Goal: Task Accomplishment & Management: Manage account settings

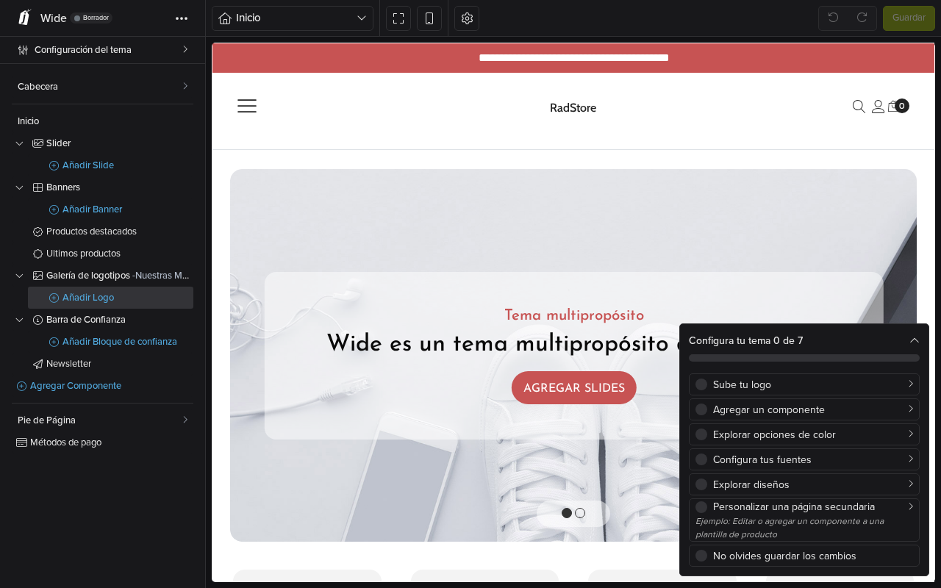
click at [93, 298] on span "Añadir Logo" at bounding box center [127, 298] width 131 height 10
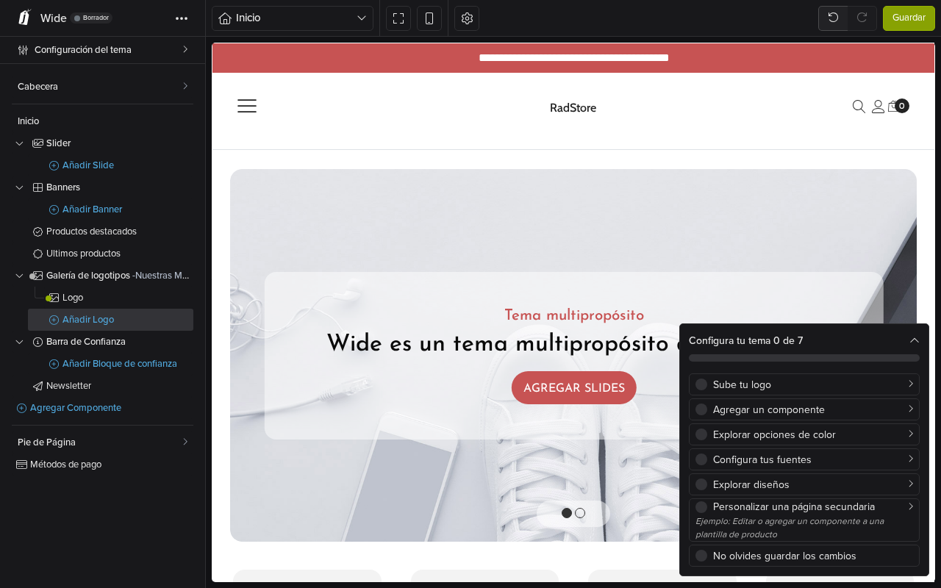
scroll to position [1675, 0]
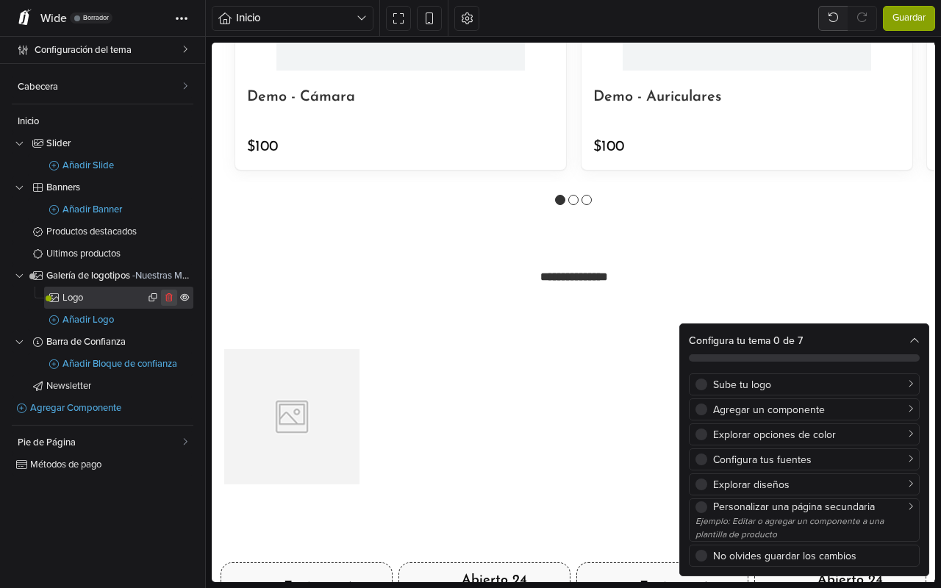
click at [168, 298] on icon at bounding box center [169, 297] width 11 height 9
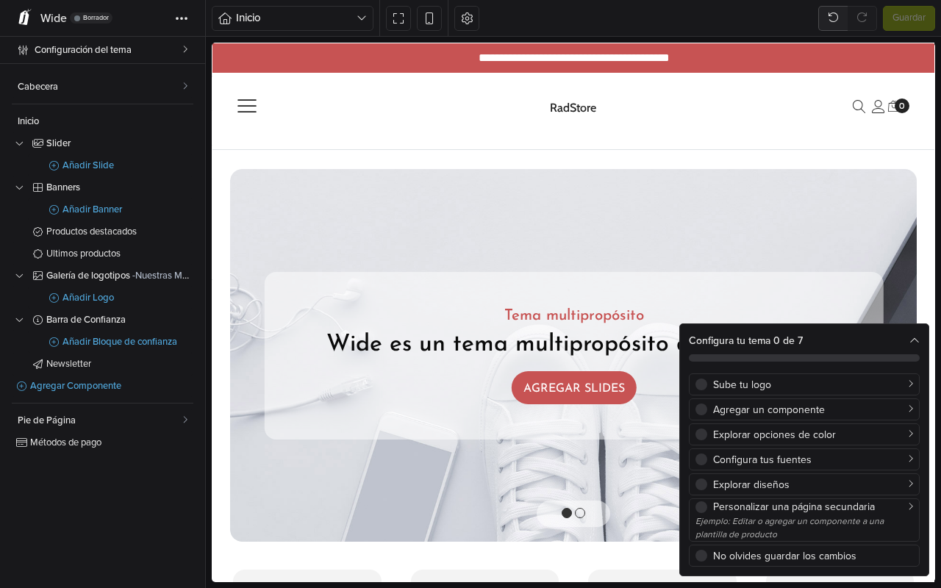
scroll to position [0, 0]
click at [77, 297] on span "Añadir Logo" at bounding box center [127, 298] width 131 height 10
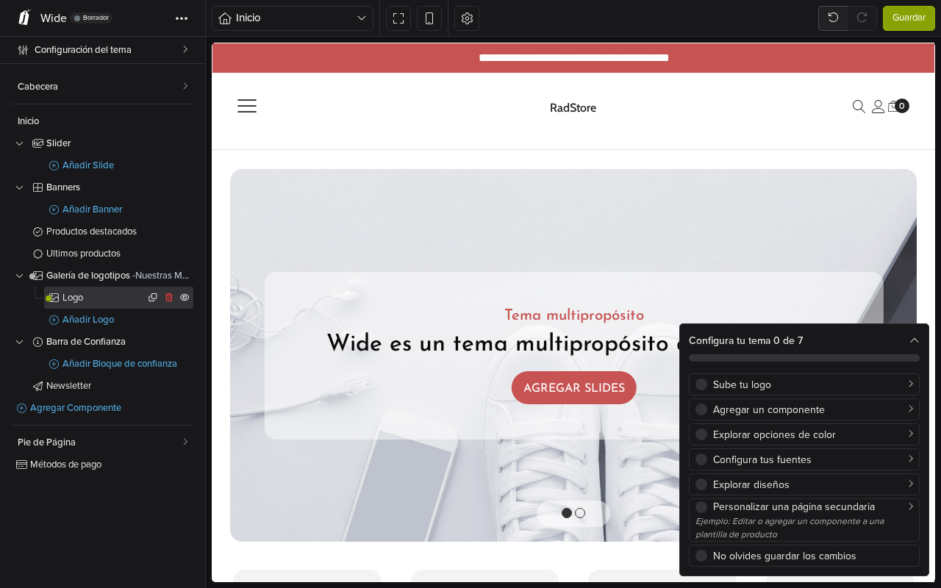
scroll to position [1742, 0]
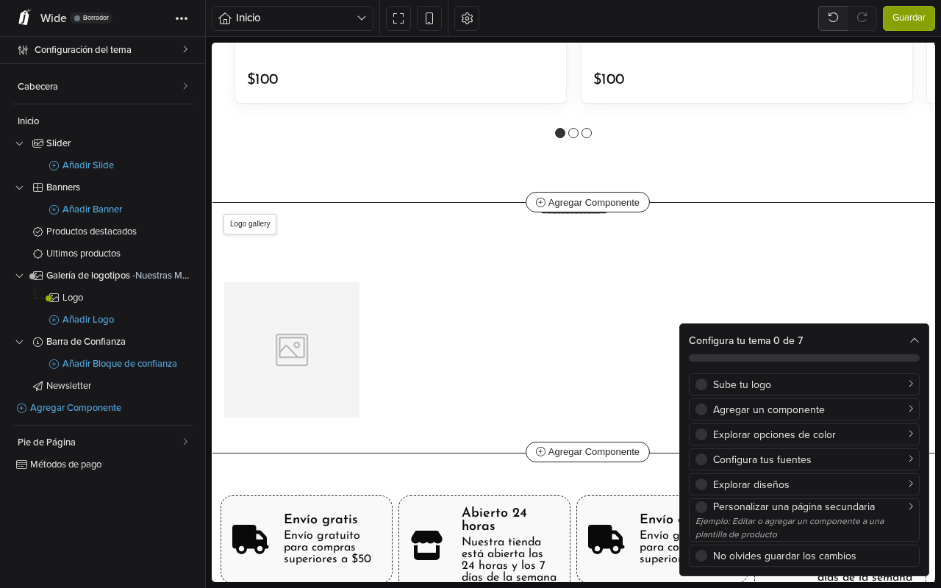
click at [244, 223] on span "Logo gallery" at bounding box center [249, 224] width 53 height 21
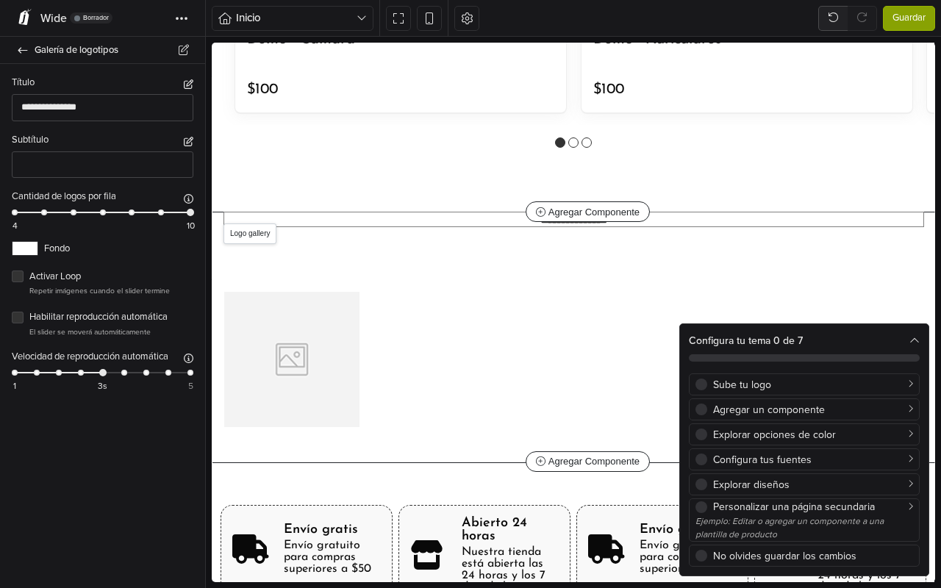
scroll to position [1743, 0]
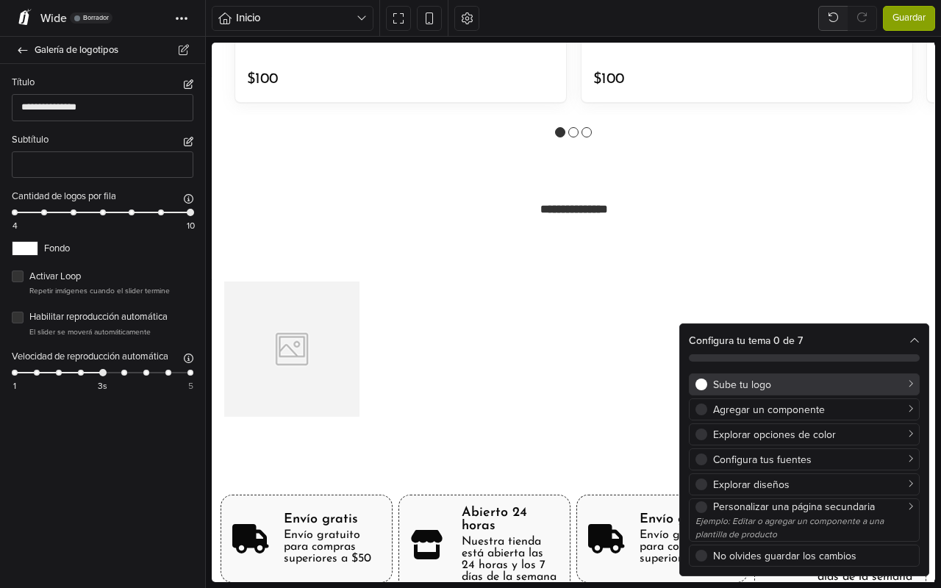
click at [800, 389] on div "Sube tu logo" at bounding box center [813, 384] width 200 height 15
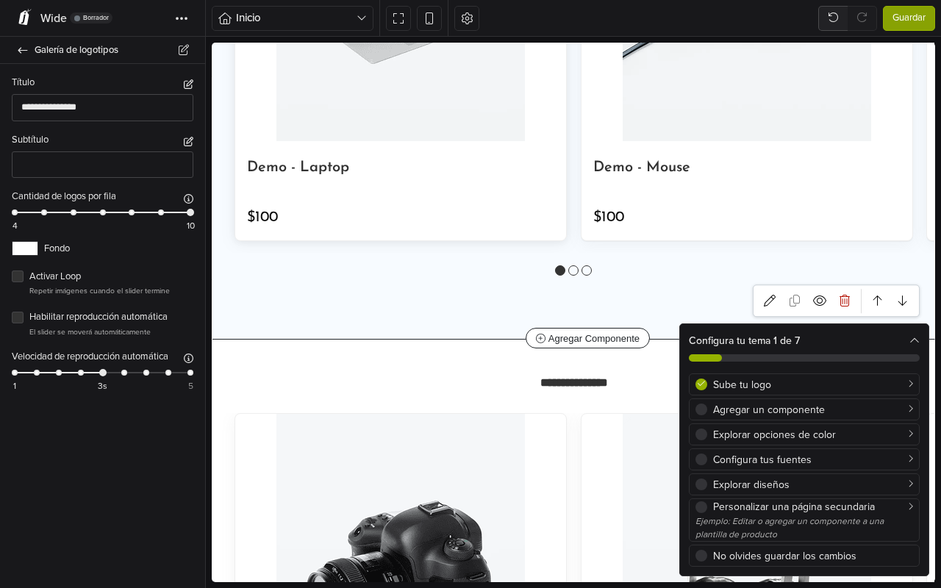
scroll to position [992, 0]
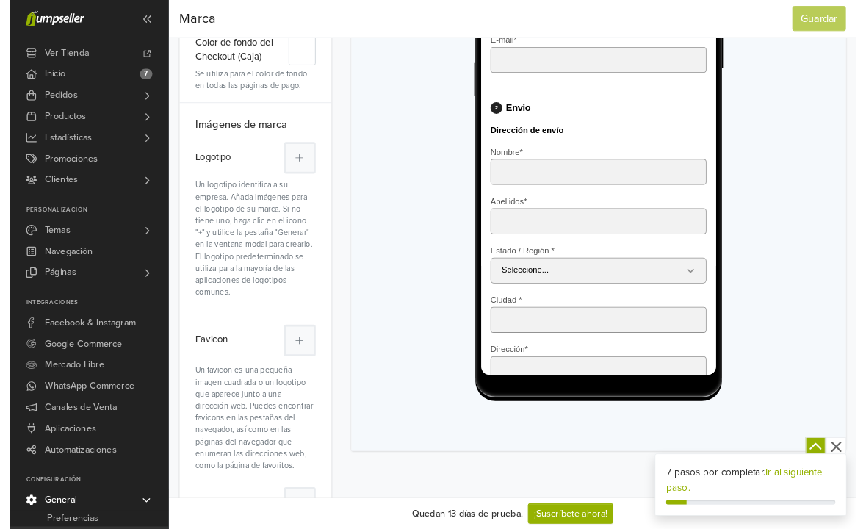
scroll to position [348, 0]
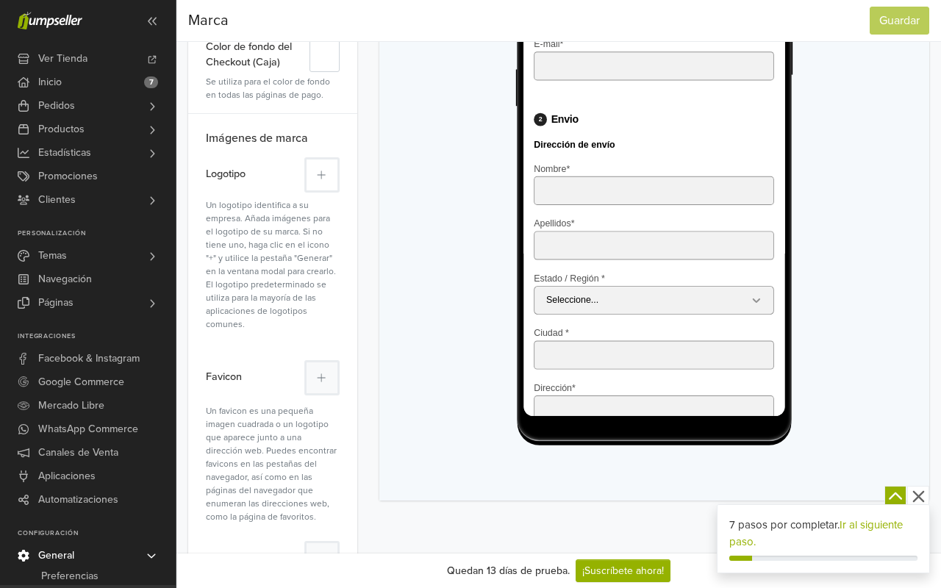
click at [323, 172] on icon at bounding box center [321, 175] width 9 height 10
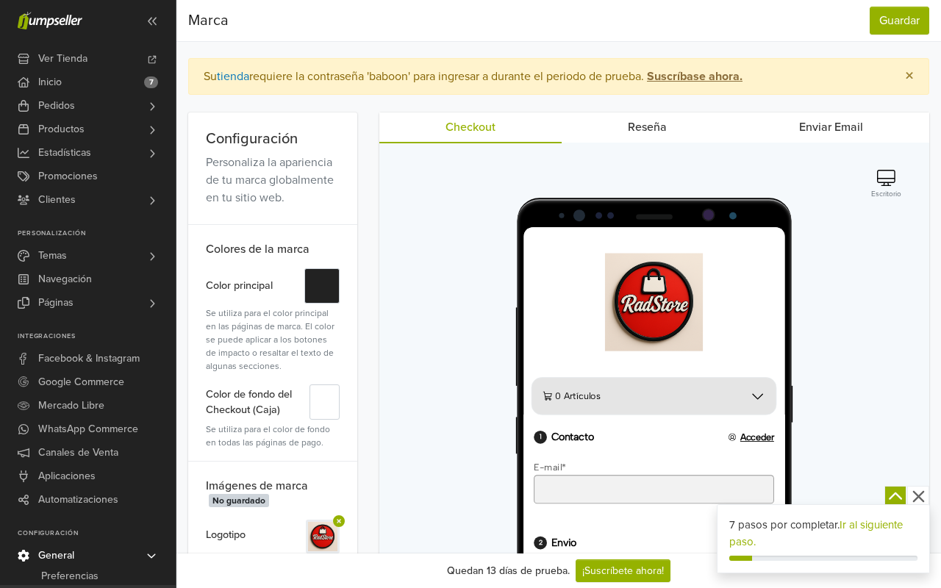
scroll to position [0, 0]
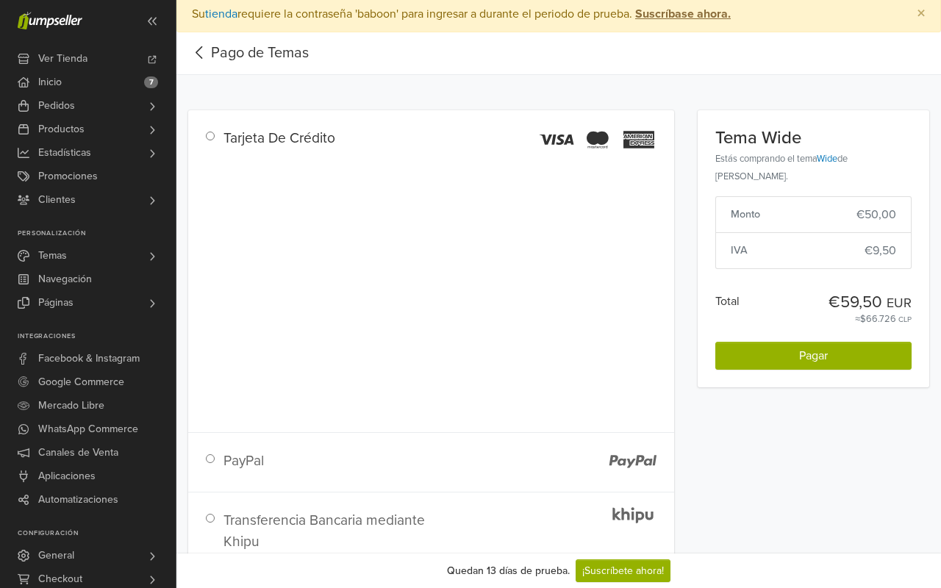
scroll to position [1, 0]
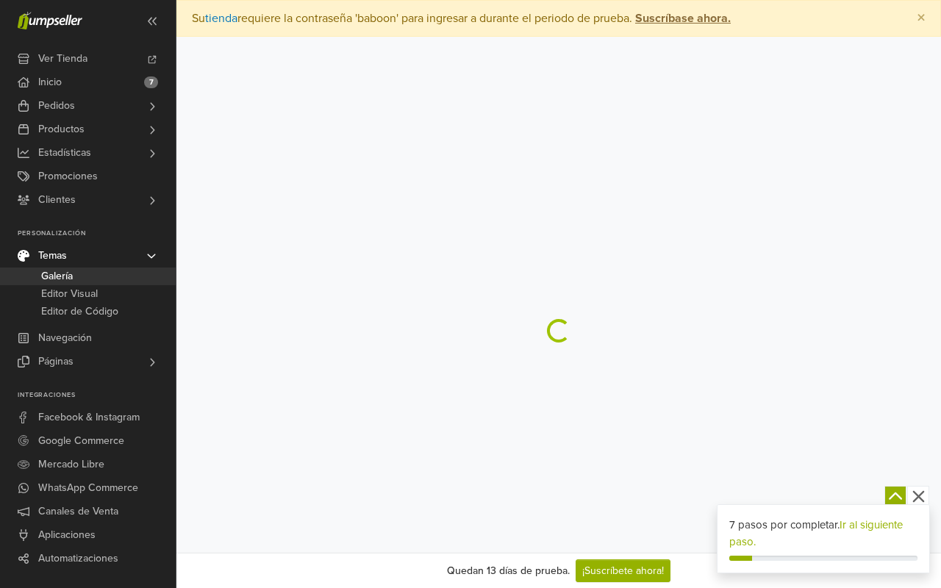
scroll to position [36, 0]
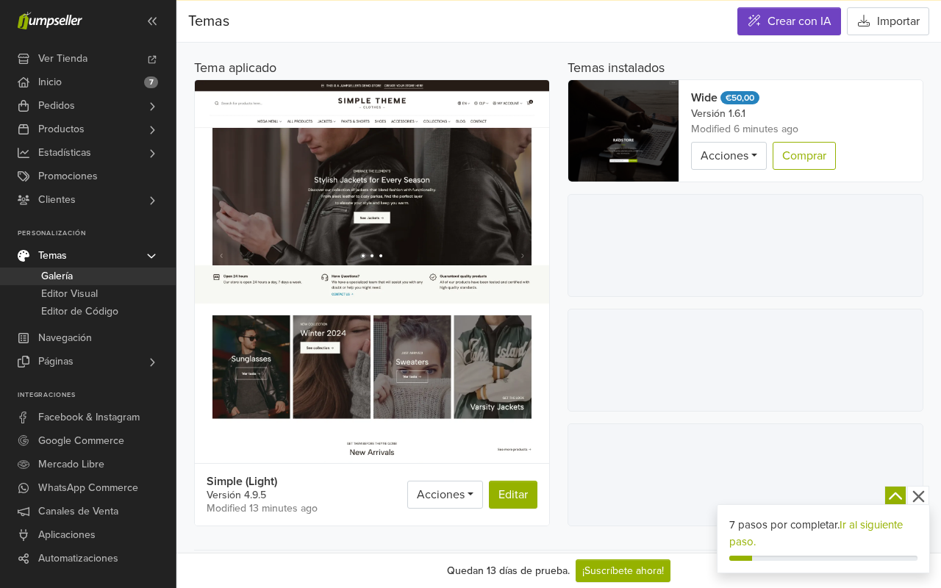
click at [101, 256] on link "Temas" at bounding box center [88, 256] width 176 height 24
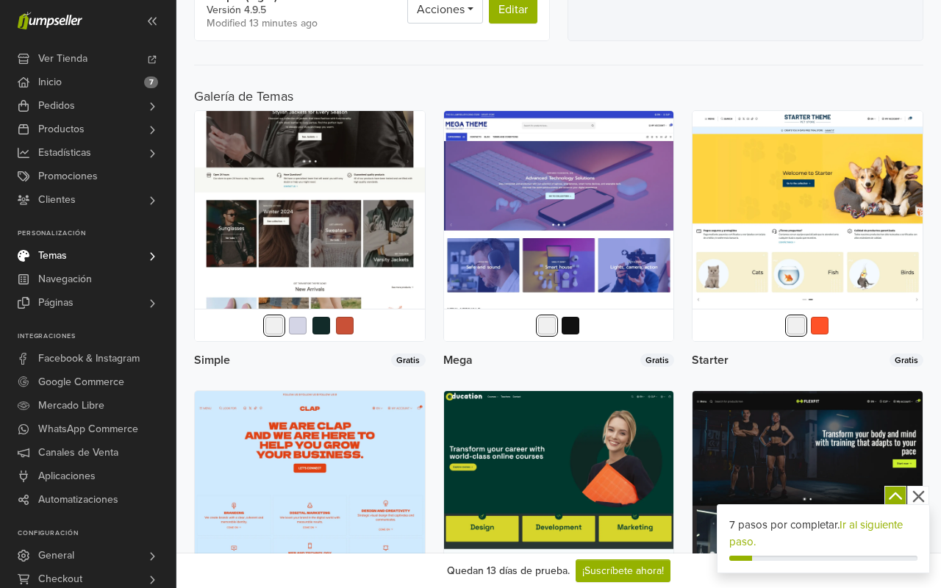
scroll to position [546, 0]
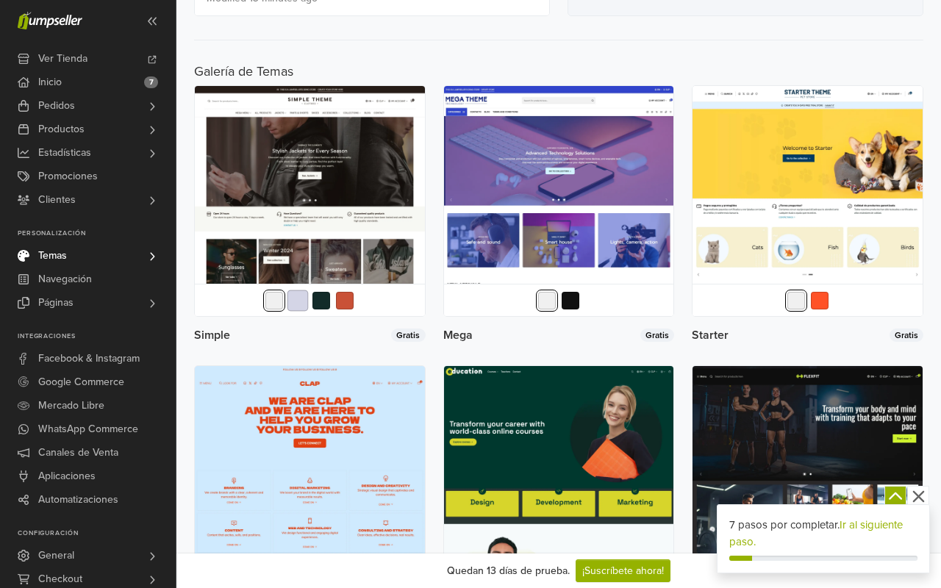
click at [298, 296] on button "button" at bounding box center [297, 300] width 21 height 21
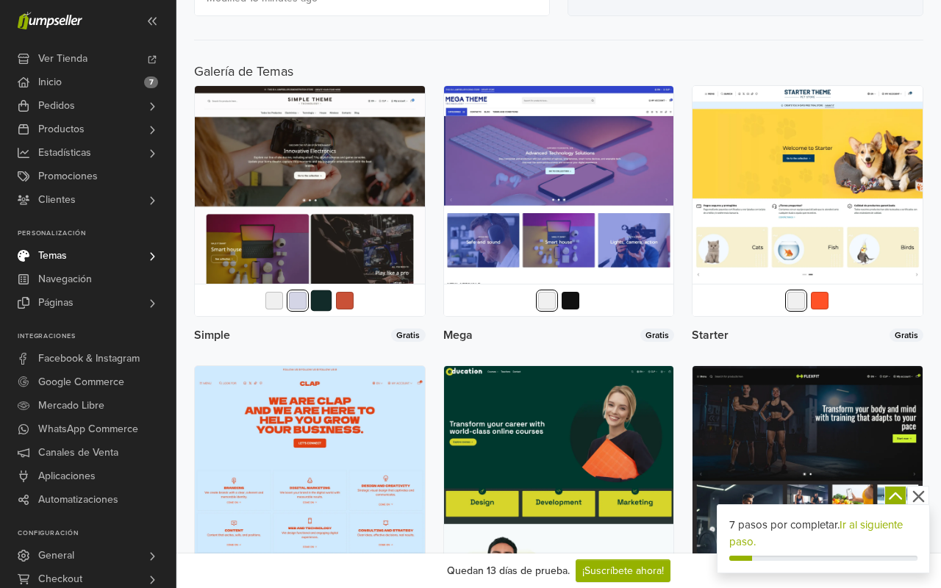
click at [329, 301] on button "button" at bounding box center [321, 300] width 21 height 21
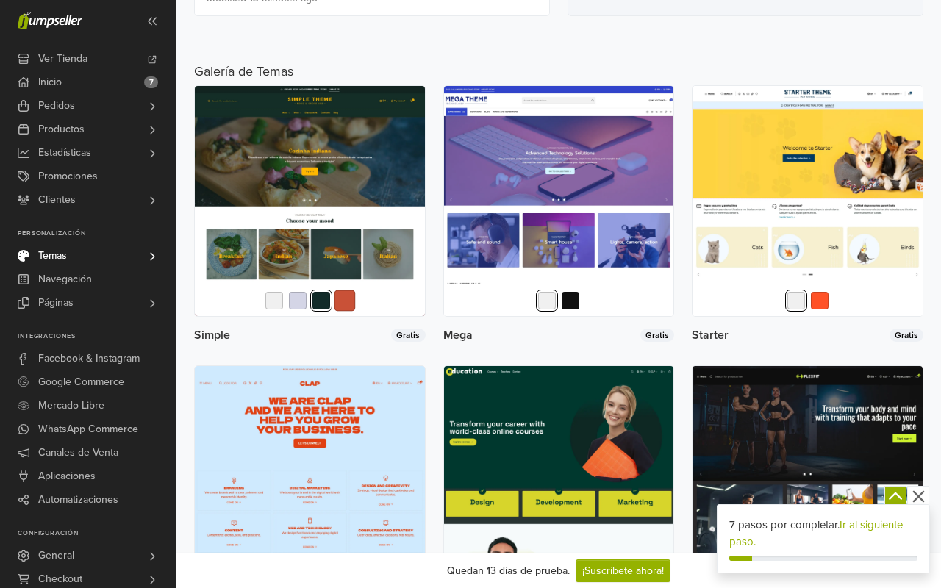
click at [342, 301] on button "button" at bounding box center [344, 300] width 21 height 21
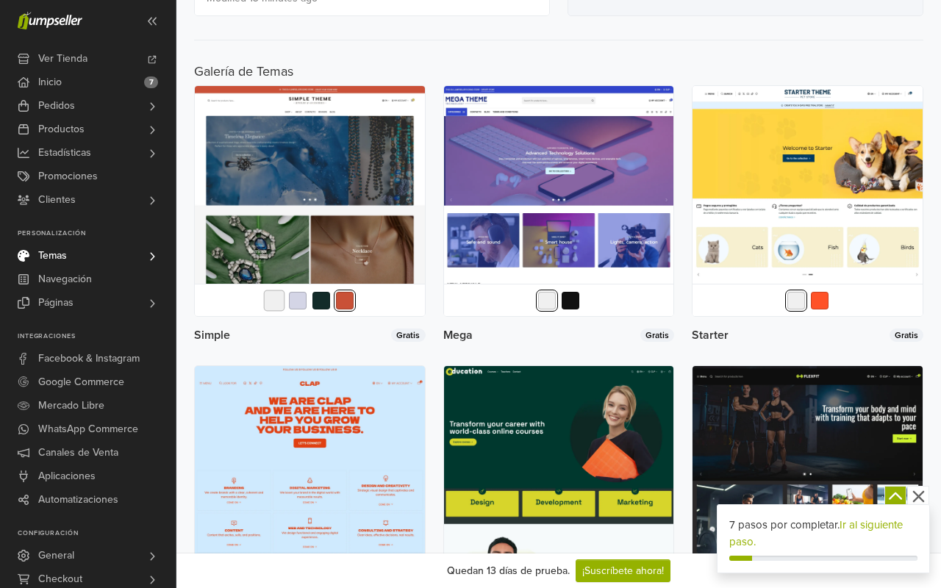
click at [281, 303] on button "button" at bounding box center [274, 300] width 21 height 21
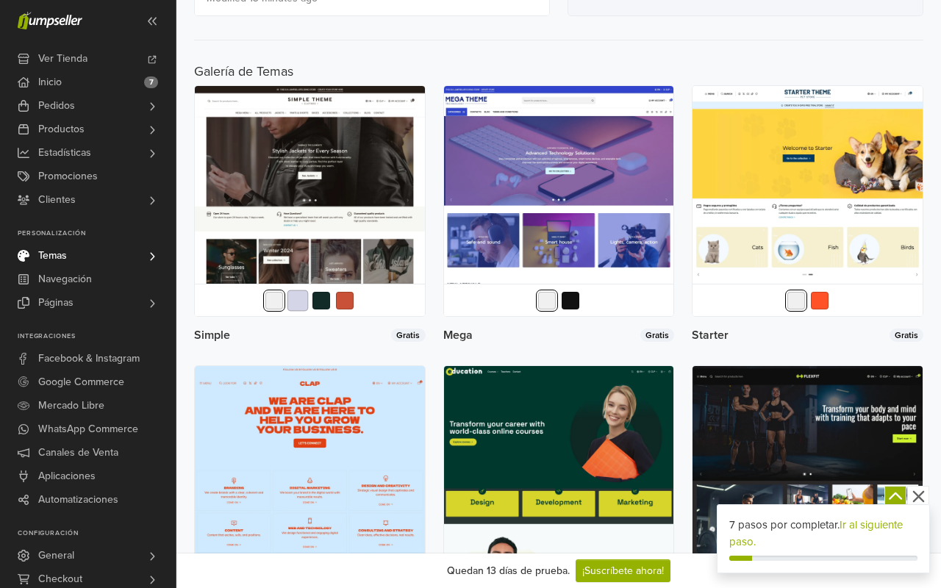
click at [301, 303] on button "button" at bounding box center [297, 300] width 21 height 21
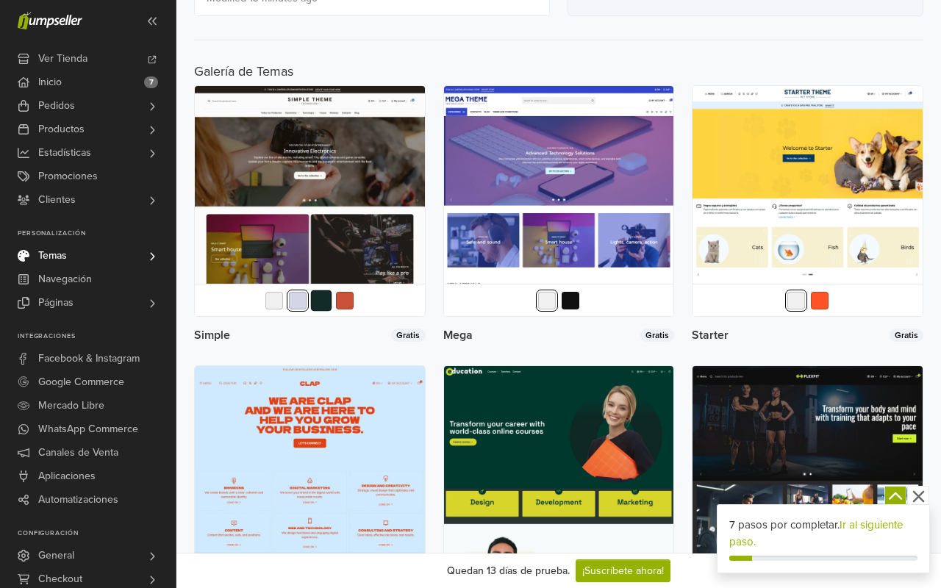
click at [328, 303] on button "button" at bounding box center [321, 300] width 21 height 21
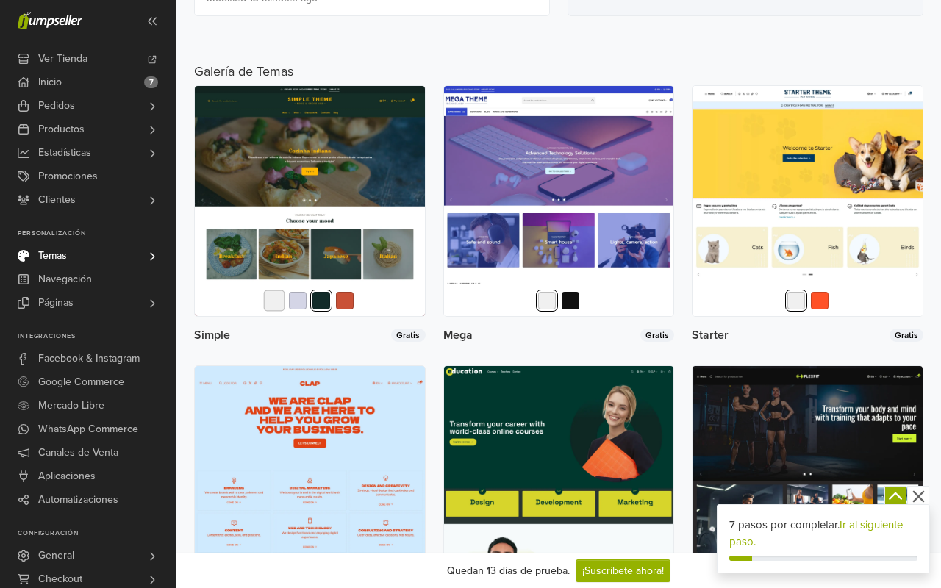
click at [274, 303] on button "button" at bounding box center [274, 300] width 21 height 21
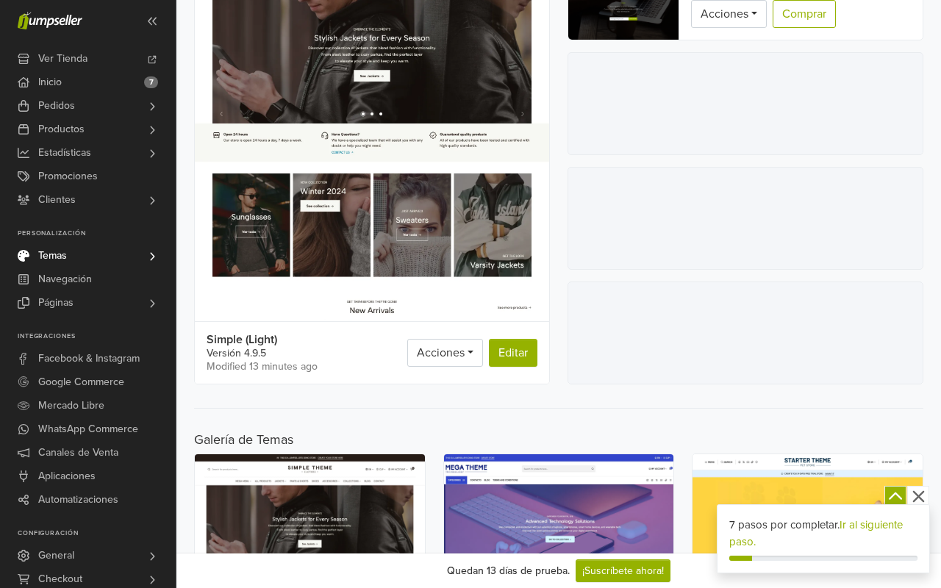
scroll to position [176, 0]
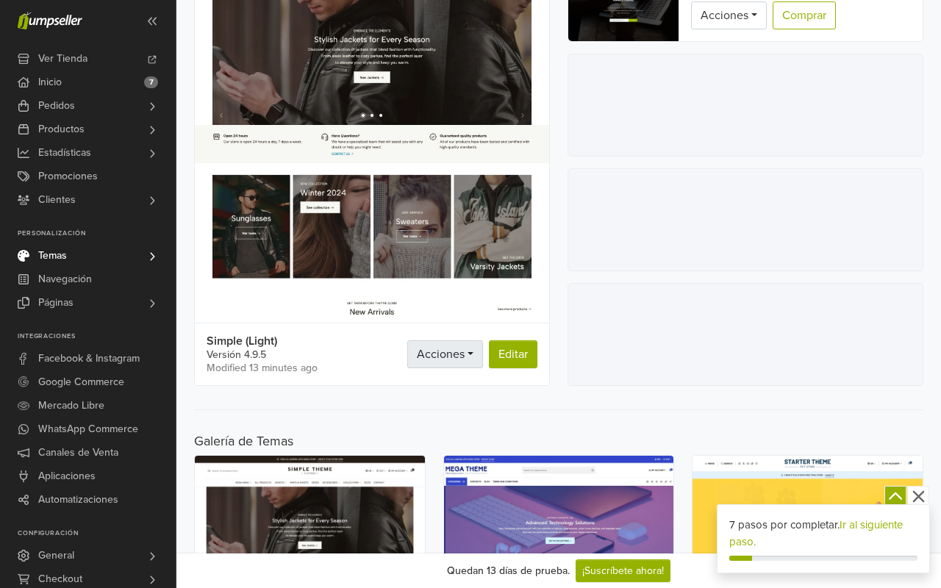
click at [456, 356] on span "Acciones" at bounding box center [441, 354] width 48 height 15
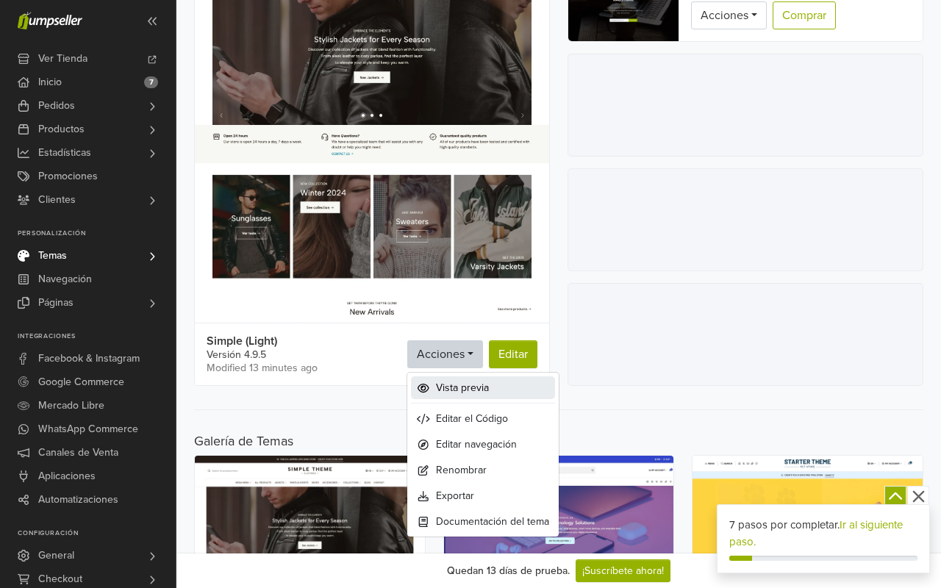
click at [467, 383] on span "Vista previa" at bounding box center [462, 387] width 53 height 15
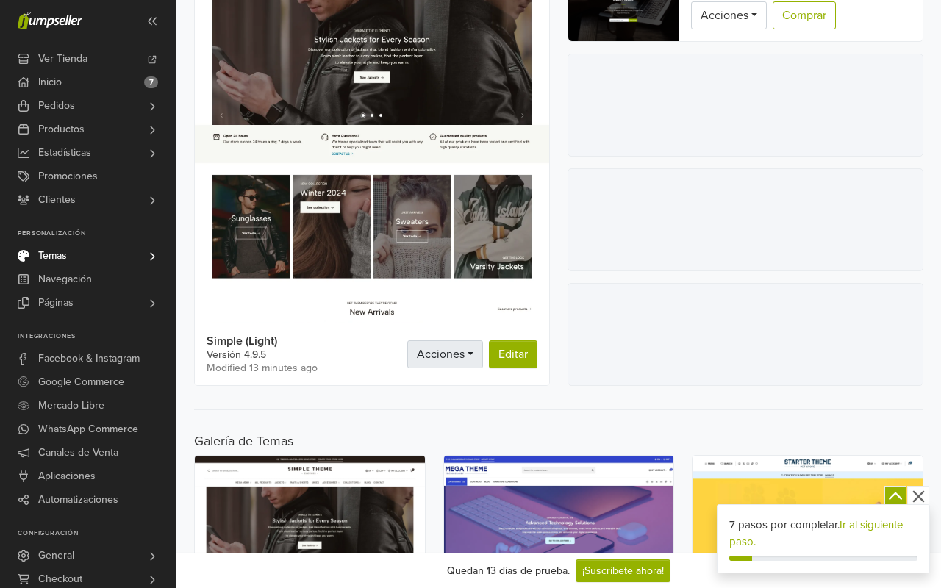
click at [470, 353] on link "Acciones" at bounding box center [445, 354] width 76 height 28
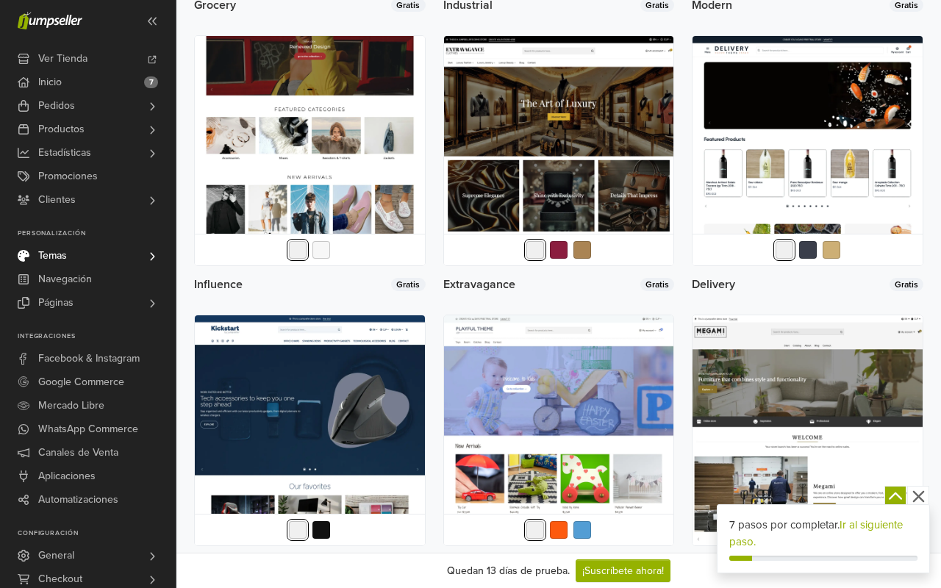
scroll to position [1968, 0]
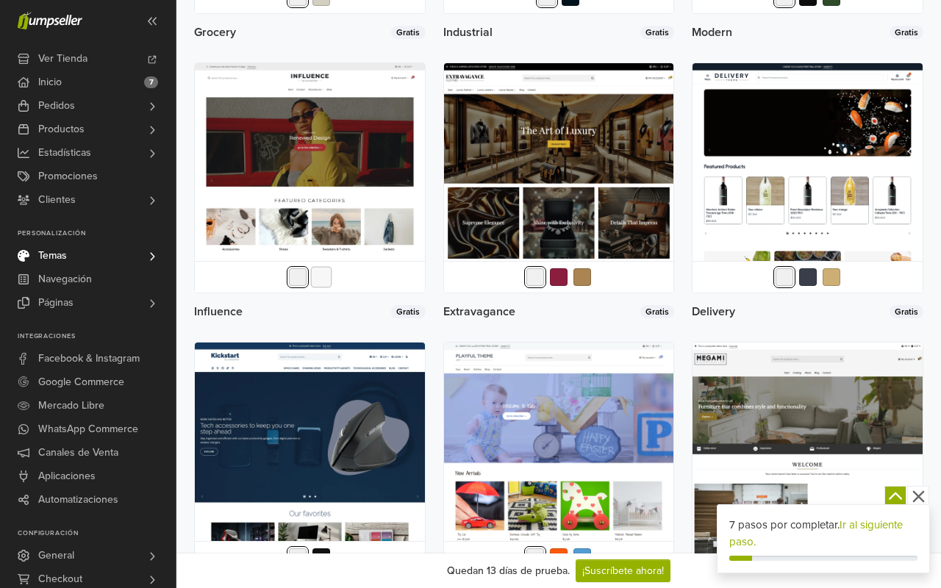
click at [318, 278] on button "button" at bounding box center [321, 277] width 21 height 21
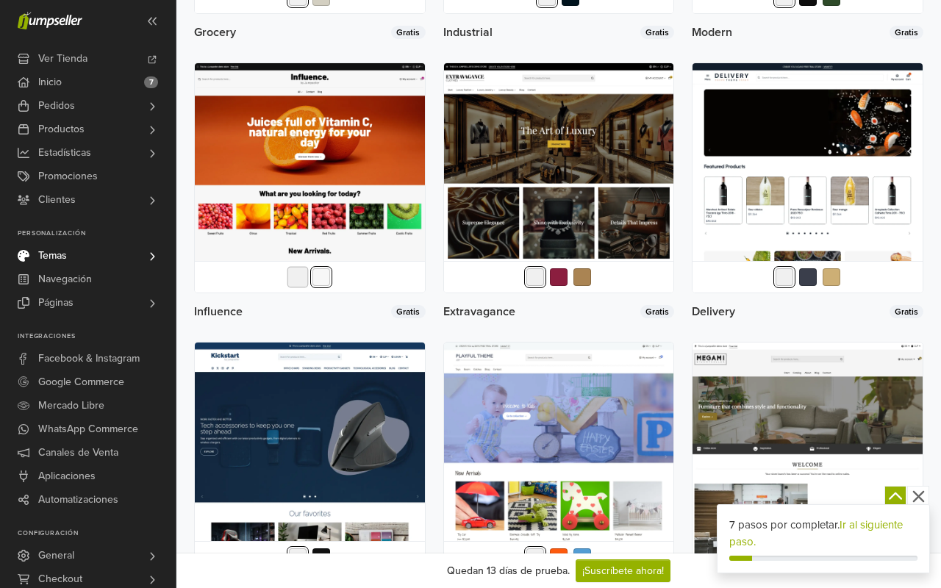
click at [301, 277] on button "button" at bounding box center [297, 277] width 21 height 21
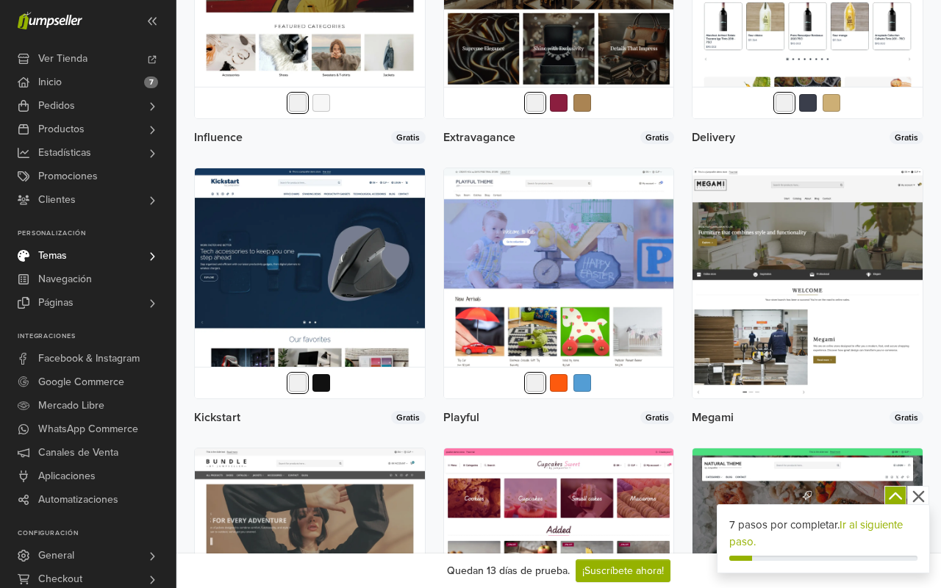
scroll to position [2147, 0]
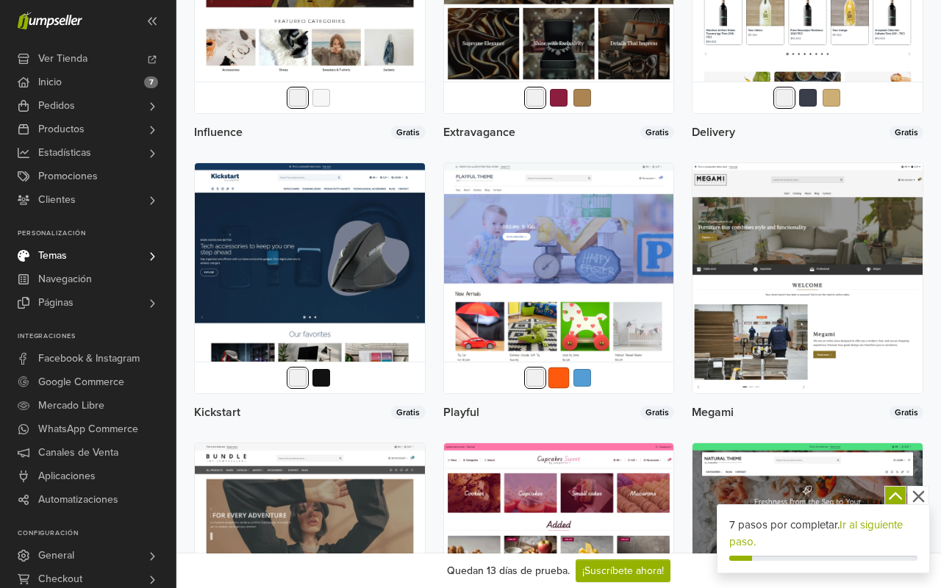
click at [554, 378] on button "button" at bounding box center [558, 377] width 21 height 21
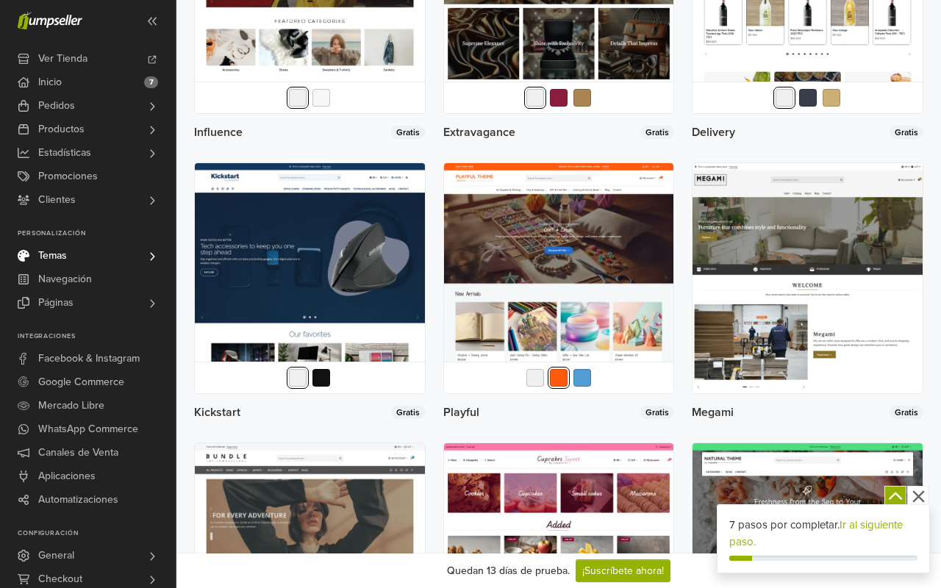
click at [595, 380] on div at bounding box center [559, 378] width 230 height 32
click at [585, 374] on button "button" at bounding box center [582, 377] width 21 height 21
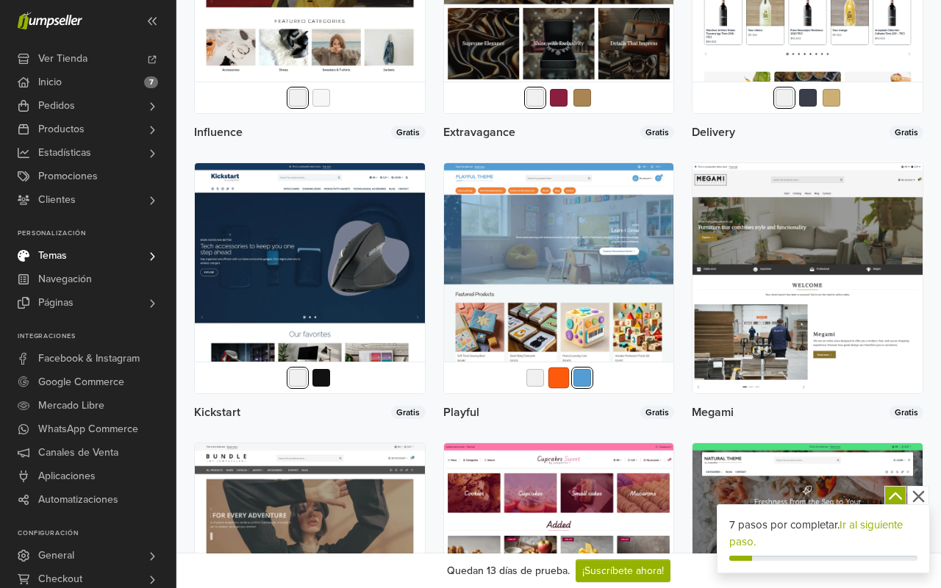
click at [567, 374] on button "button" at bounding box center [558, 377] width 21 height 21
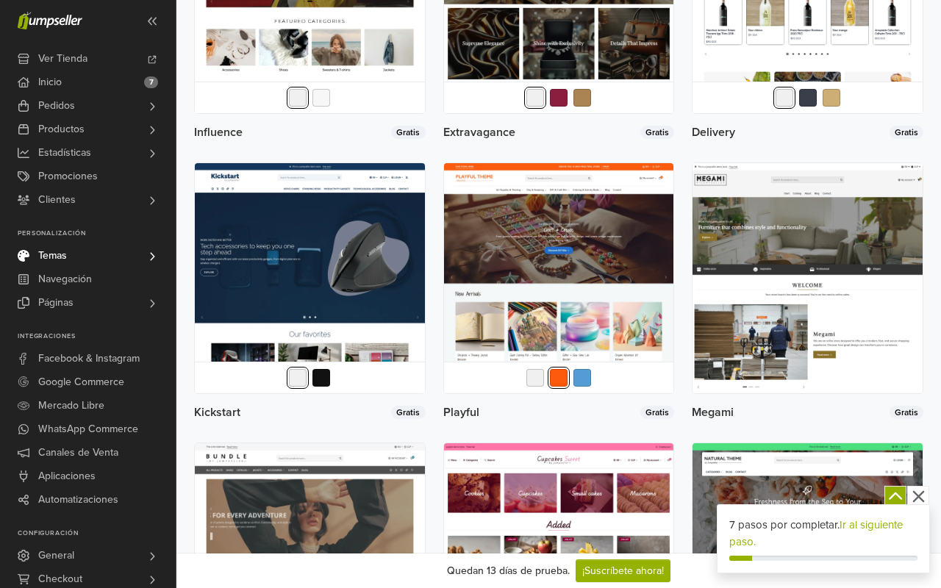
click at [522, 377] on div at bounding box center [559, 378] width 230 height 32
click at [532, 378] on button "button" at bounding box center [535, 377] width 21 height 21
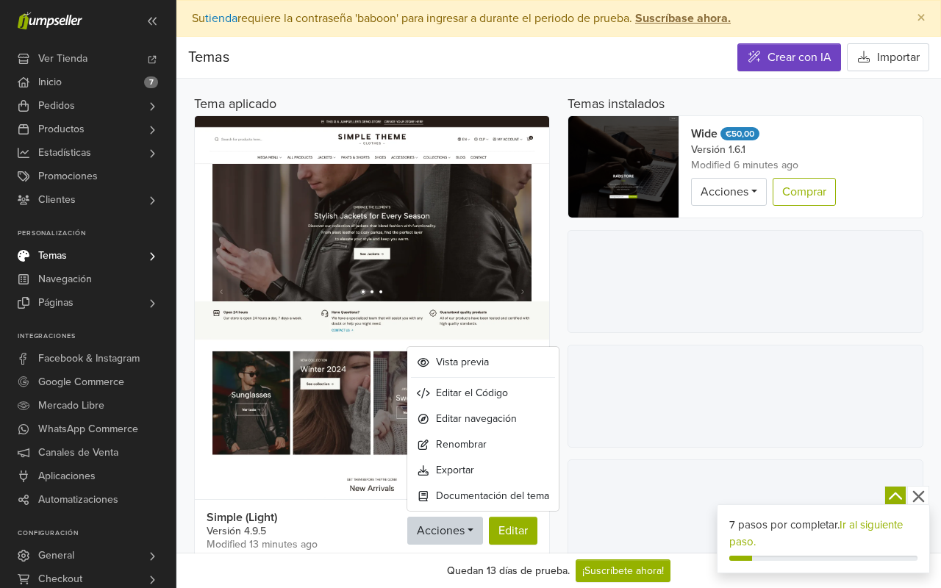
scroll to position [0, 0]
click at [154, 122] on span at bounding box center [152, 130] width 12 height 24
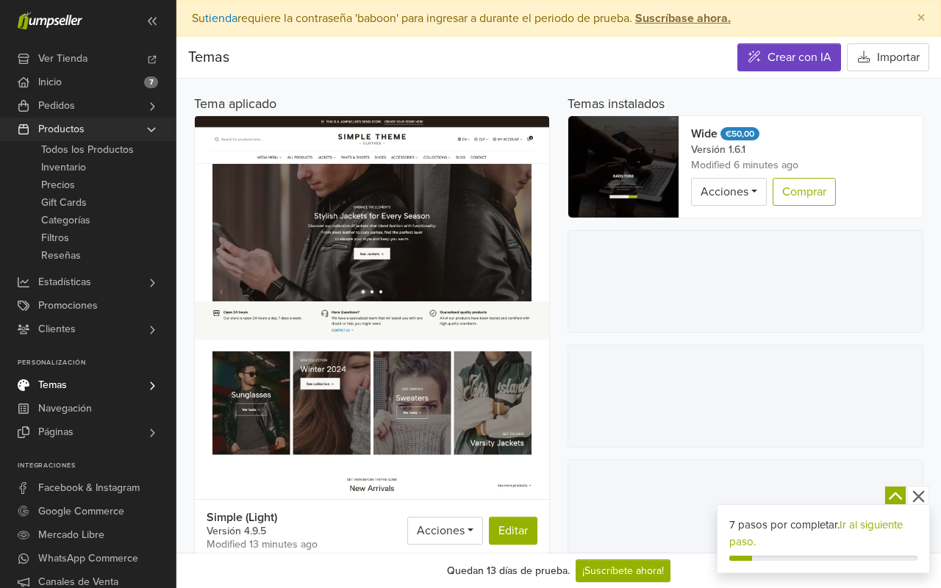
click at [154, 121] on link "Productos" at bounding box center [88, 130] width 176 height 24
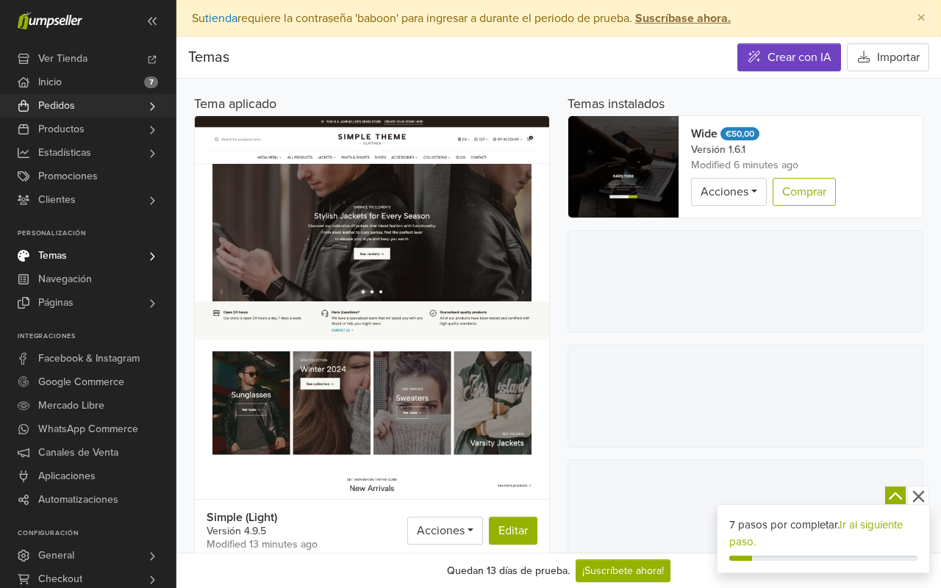
click at [152, 105] on icon at bounding box center [152, 106] width 4 height 8
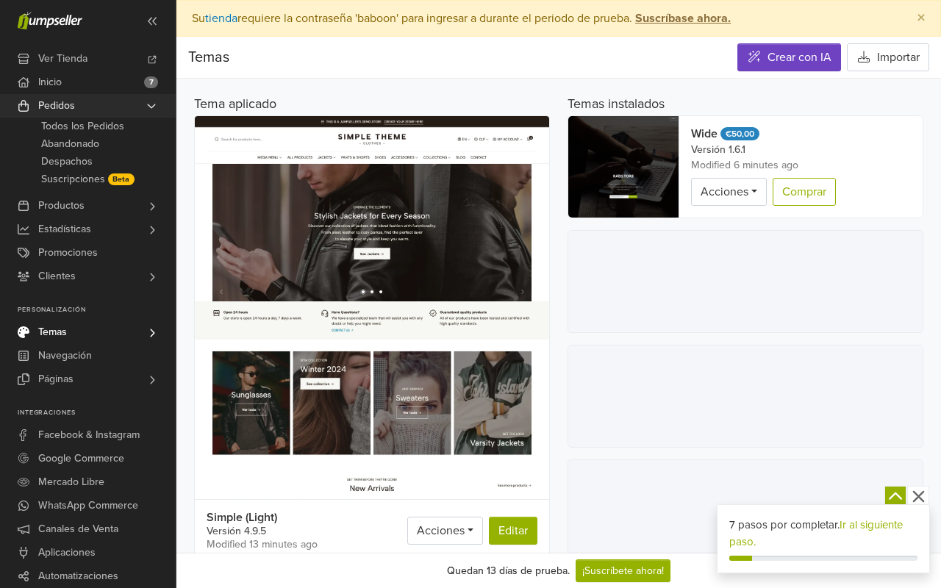
click at [152, 105] on icon at bounding box center [151, 106] width 12 height 12
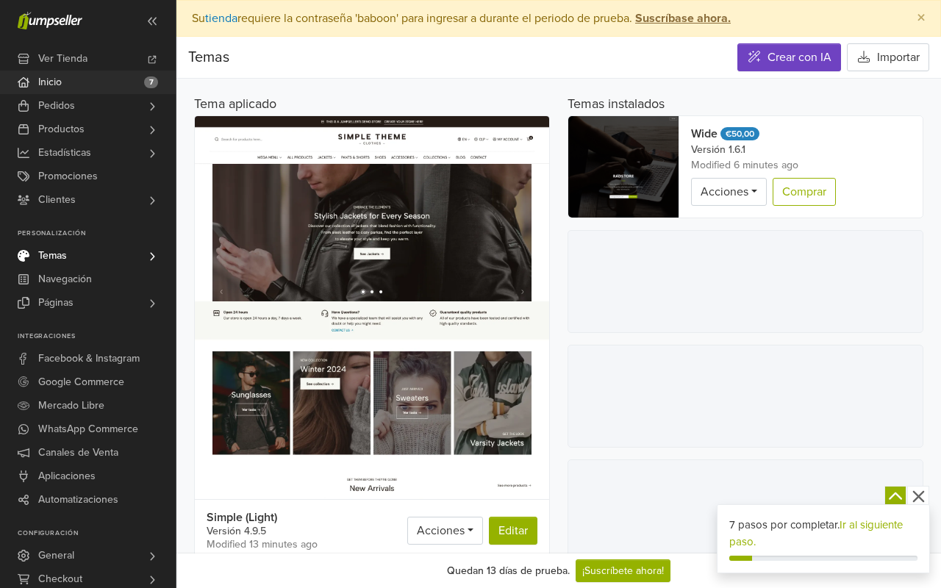
click at [152, 85] on span "7" at bounding box center [151, 82] width 14 height 12
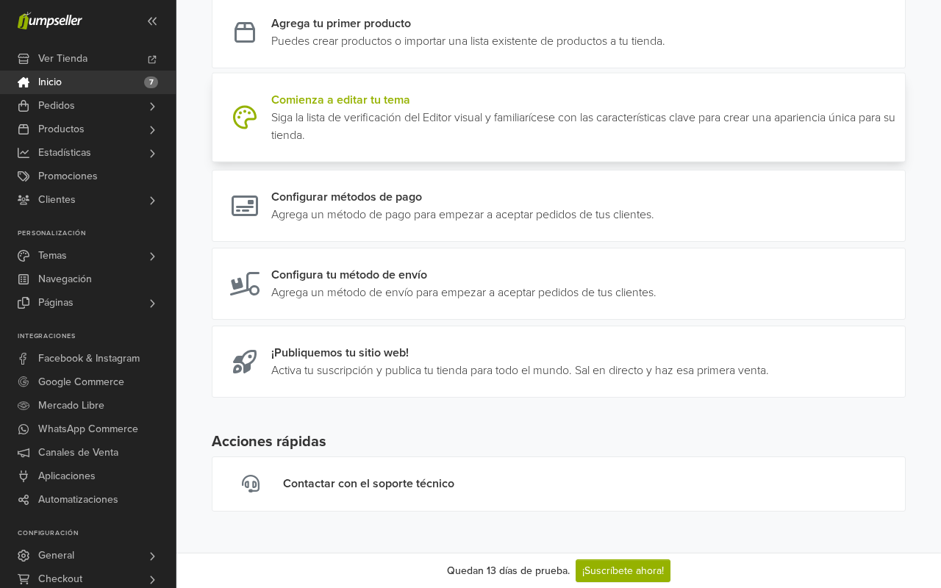
scroll to position [390, 0]
click at [899, 140] on link at bounding box center [899, 117] width 0 height 53
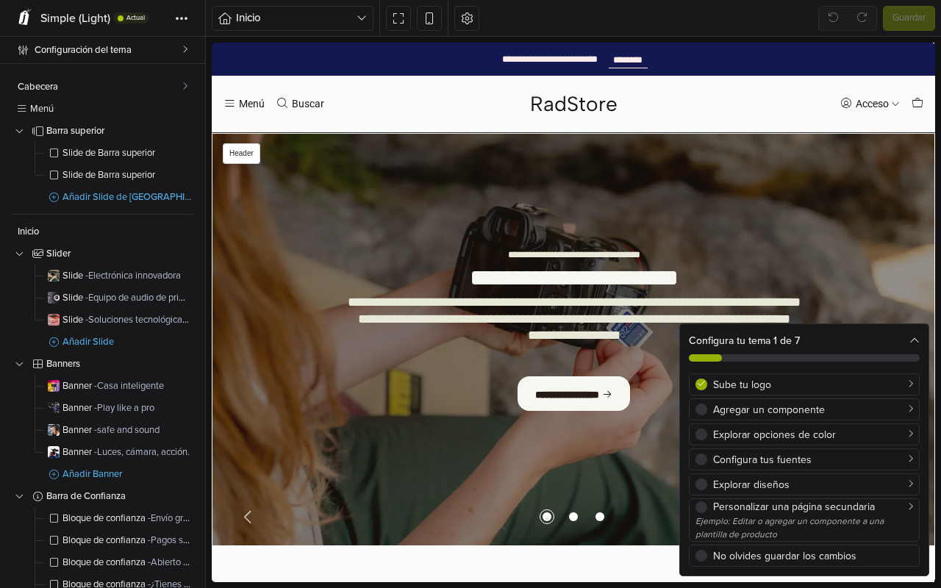
click at [395, 63] on div "**********" at bounding box center [572, 59] width 705 height 33
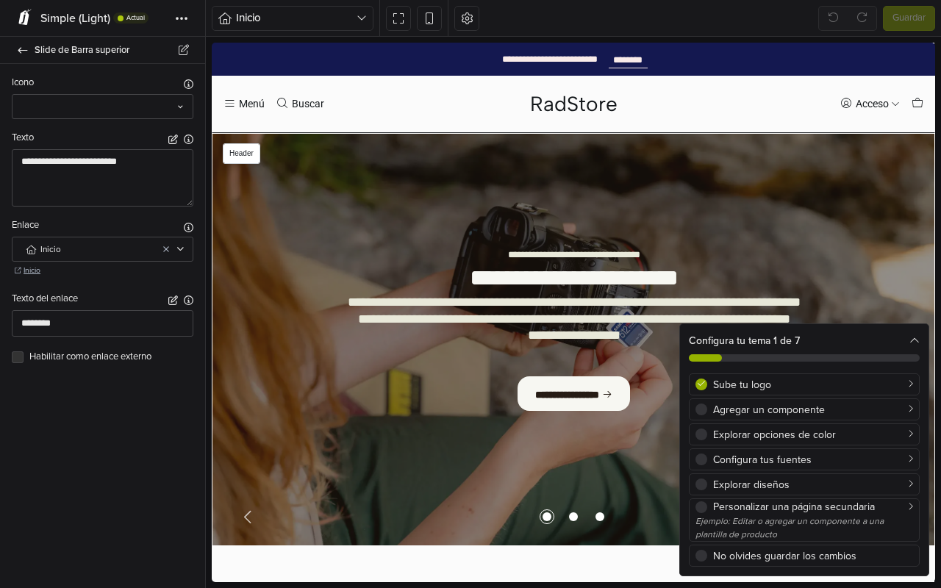
click at [317, 57] on div "**********" at bounding box center [572, 59] width 705 height 33
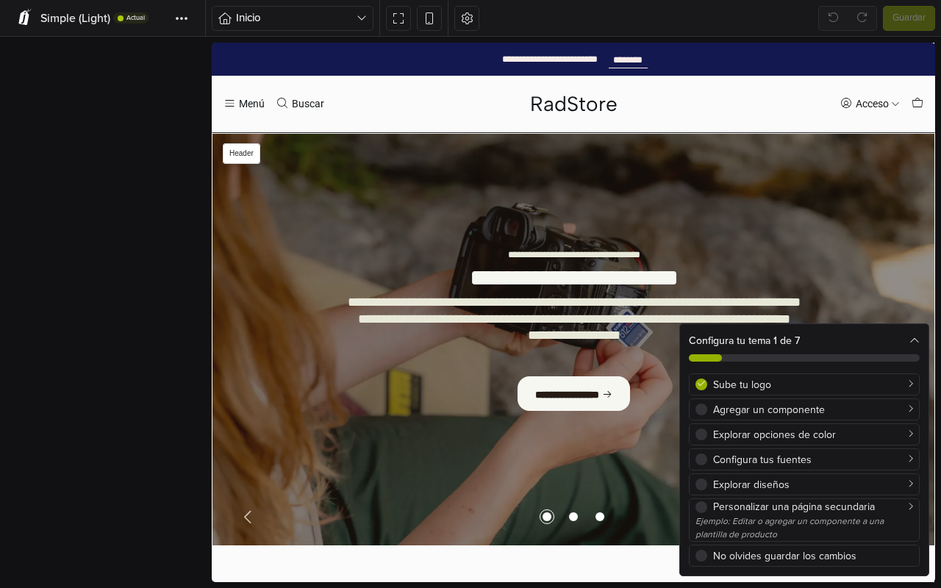
click at [317, 57] on div "**********" at bounding box center [572, 59] width 705 height 33
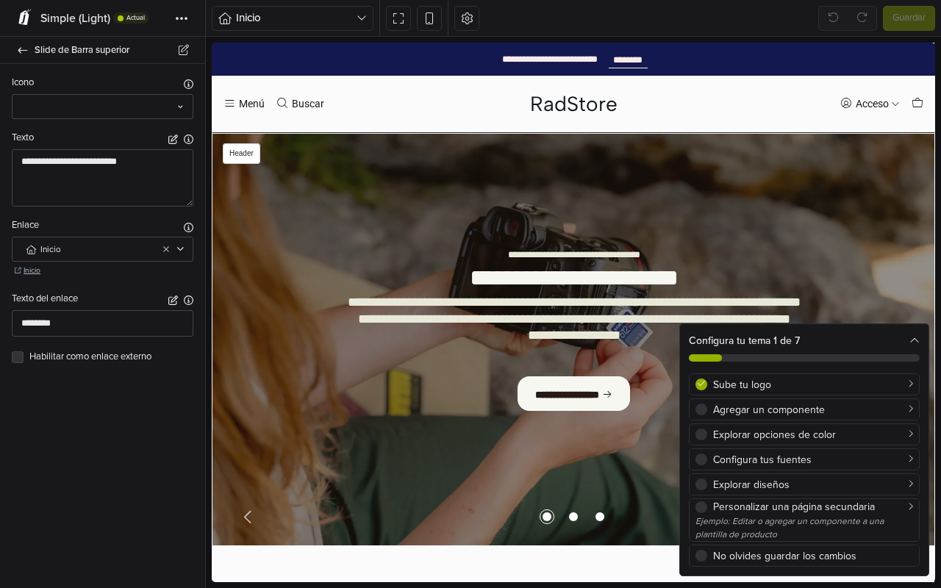
click at [317, 57] on div "**********" at bounding box center [572, 59] width 705 height 33
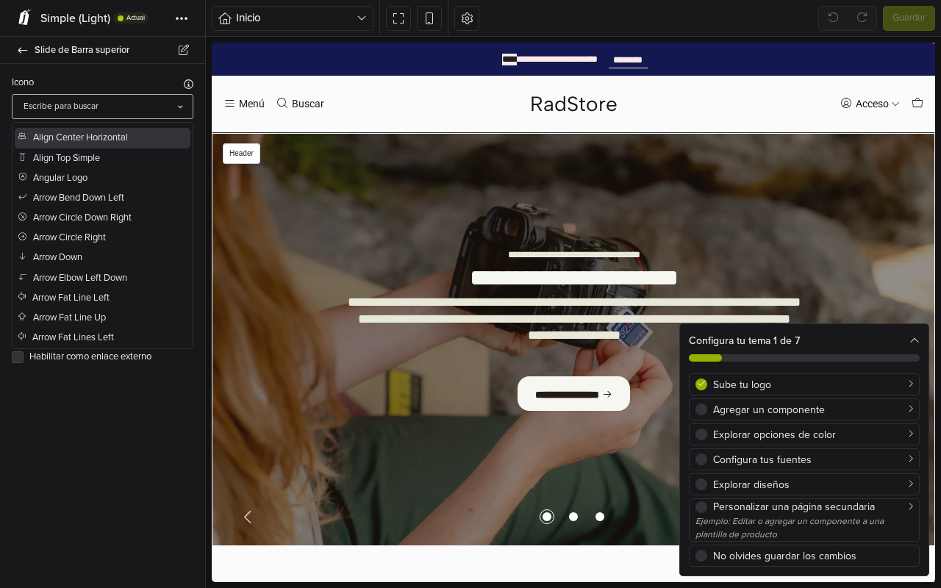
click at [184, 109] on icon at bounding box center [180, 106] width 8 height 15
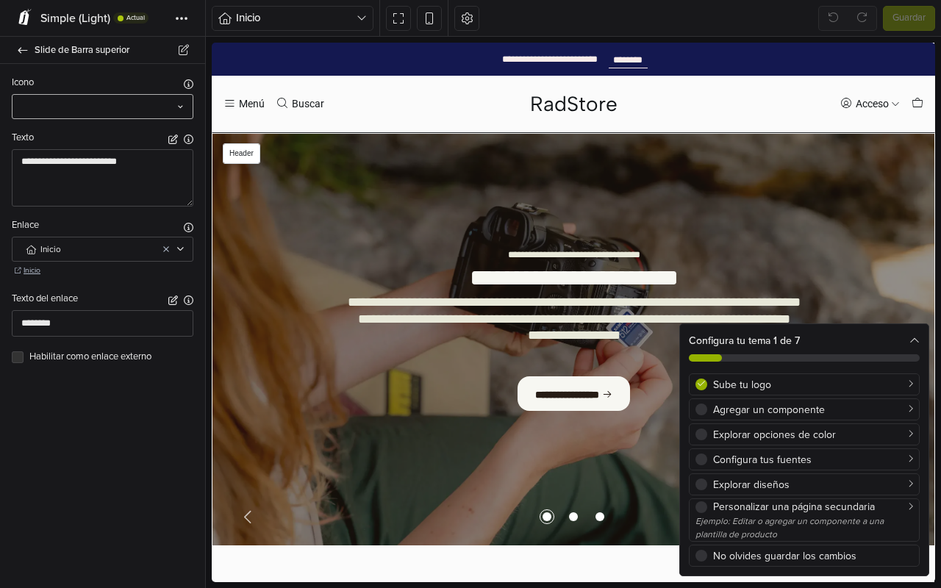
click at [184, 109] on icon at bounding box center [180, 106] width 8 height 15
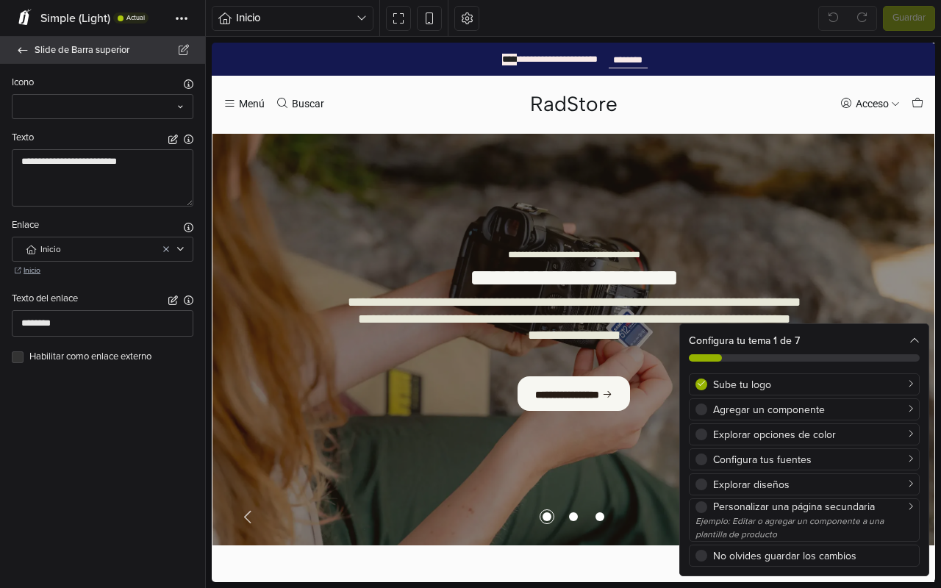
click at [18, 53] on icon at bounding box center [23, 51] width 12 height 10
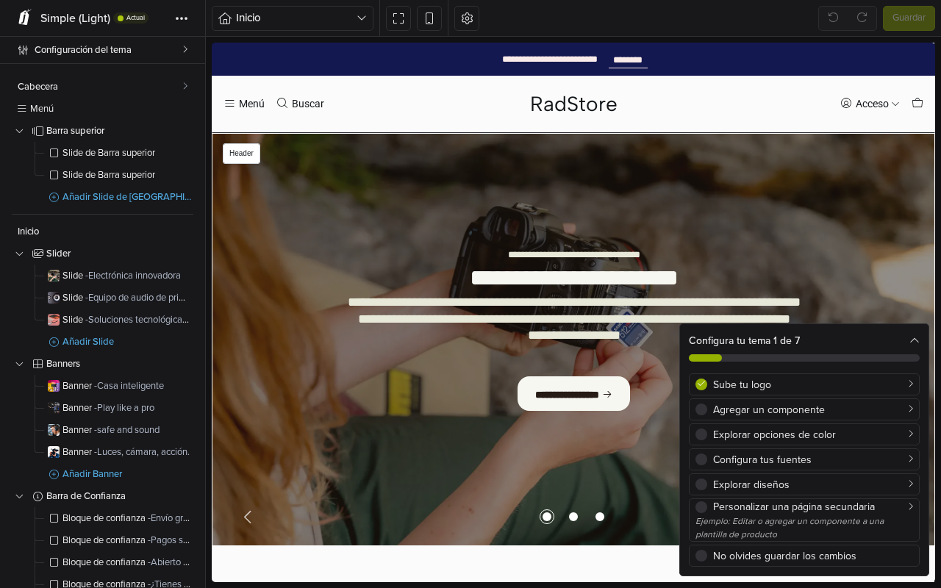
click at [249, 57] on div "**********" at bounding box center [572, 59] width 705 height 33
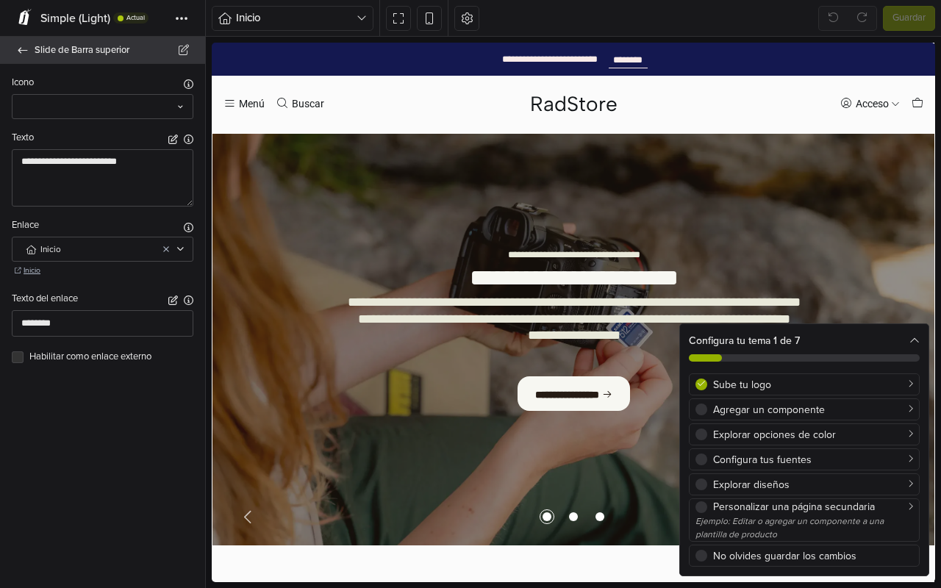
click at [17, 54] on icon at bounding box center [23, 51] width 12 height 10
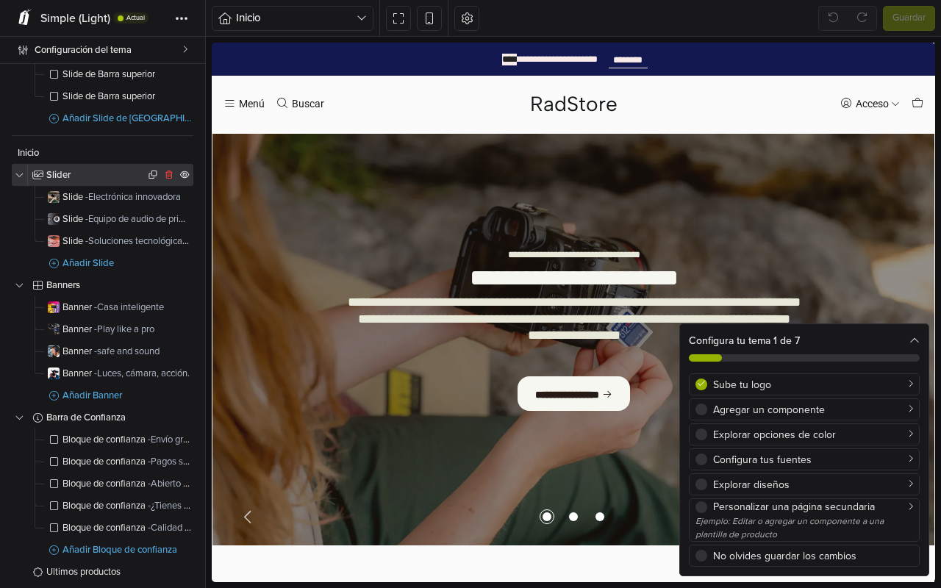
scroll to position [80, 0]
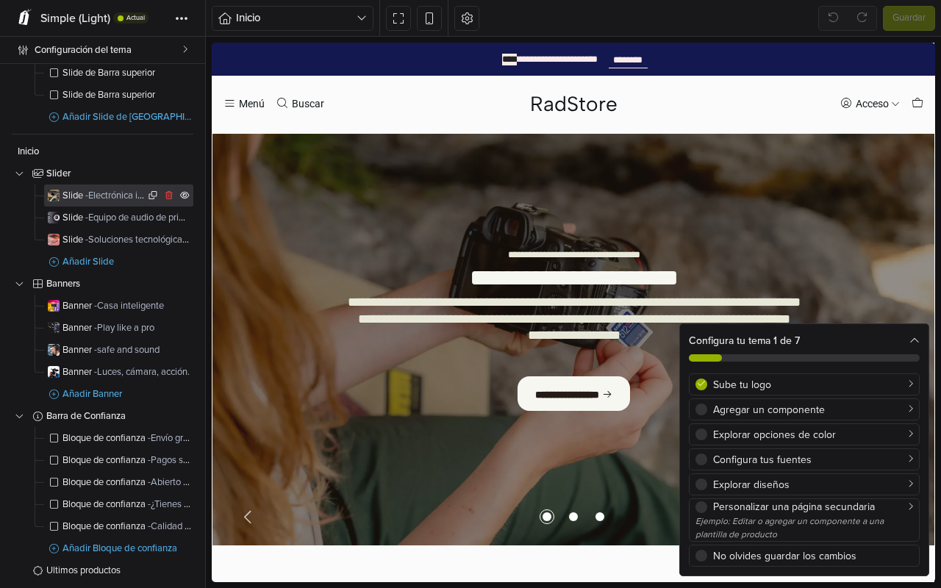
click at [113, 193] on span "- Electrónica innovadora" at bounding box center [133, 196] width 96 height 12
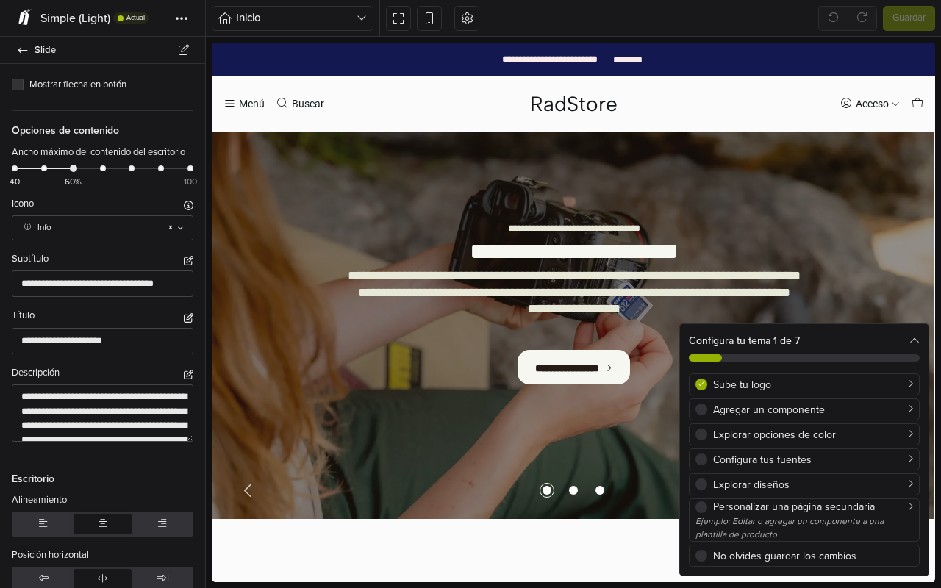
scroll to position [1284, 0]
click at [7, 392] on div "**********" at bounding box center [102, 403] width 205 height 76
click at [57, 204] on div "Icono Elija un icono para mostrar." at bounding box center [102, 205] width 181 height 18
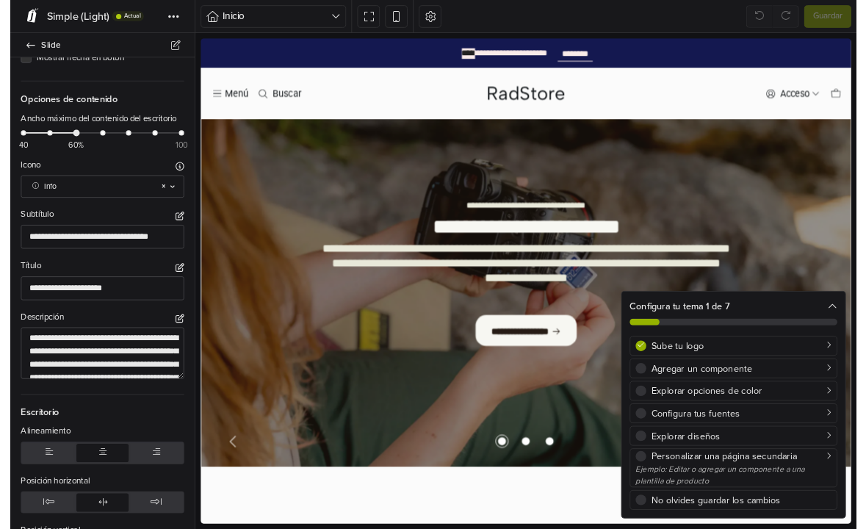
scroll to position [1306, 0]
